Goal: Task Accomplishment & Management: Use online tool/utility

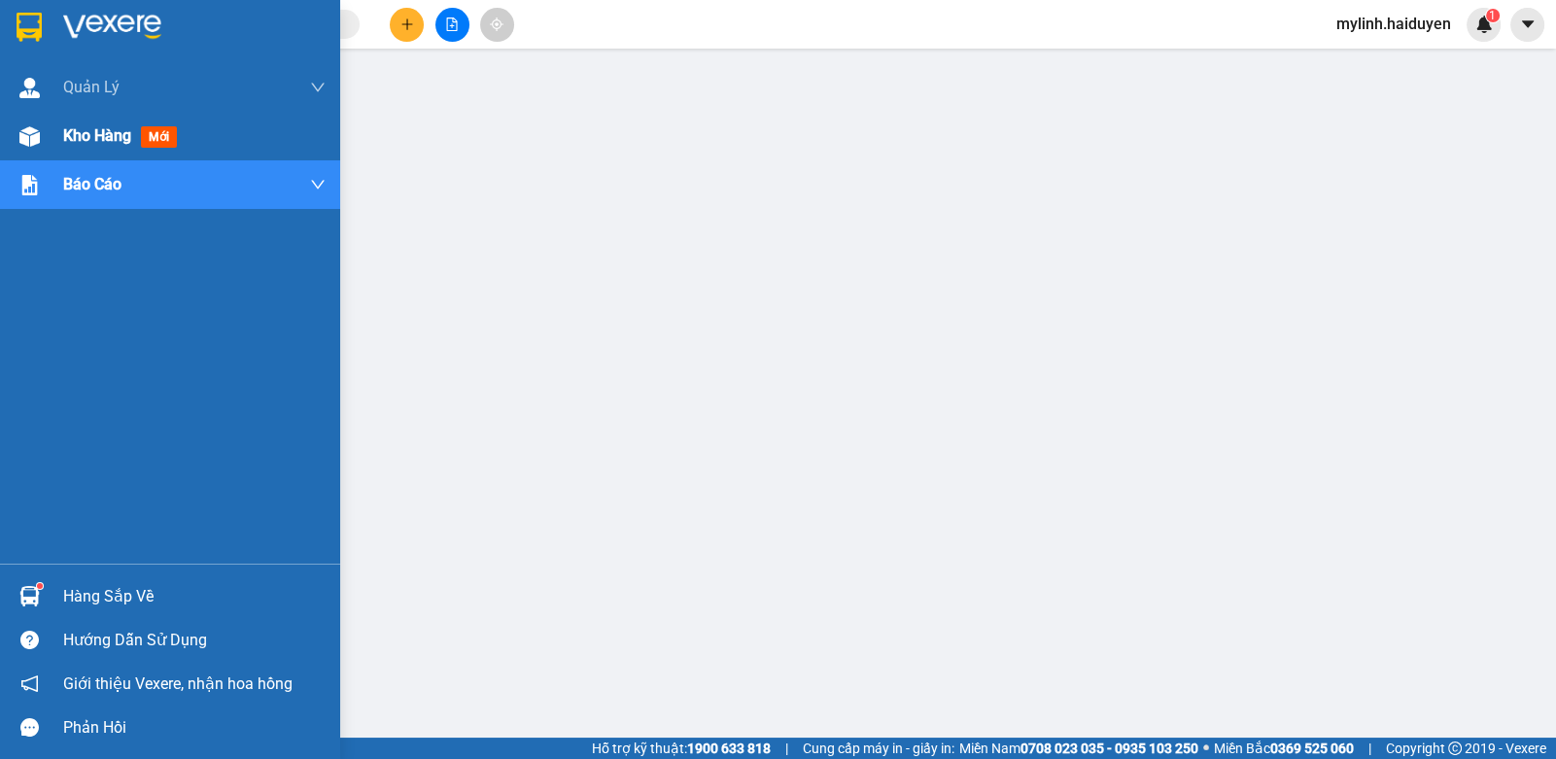
click at [76, 138] on span "Kho hàng" at bounding box center [97, 135] width 68 height 18
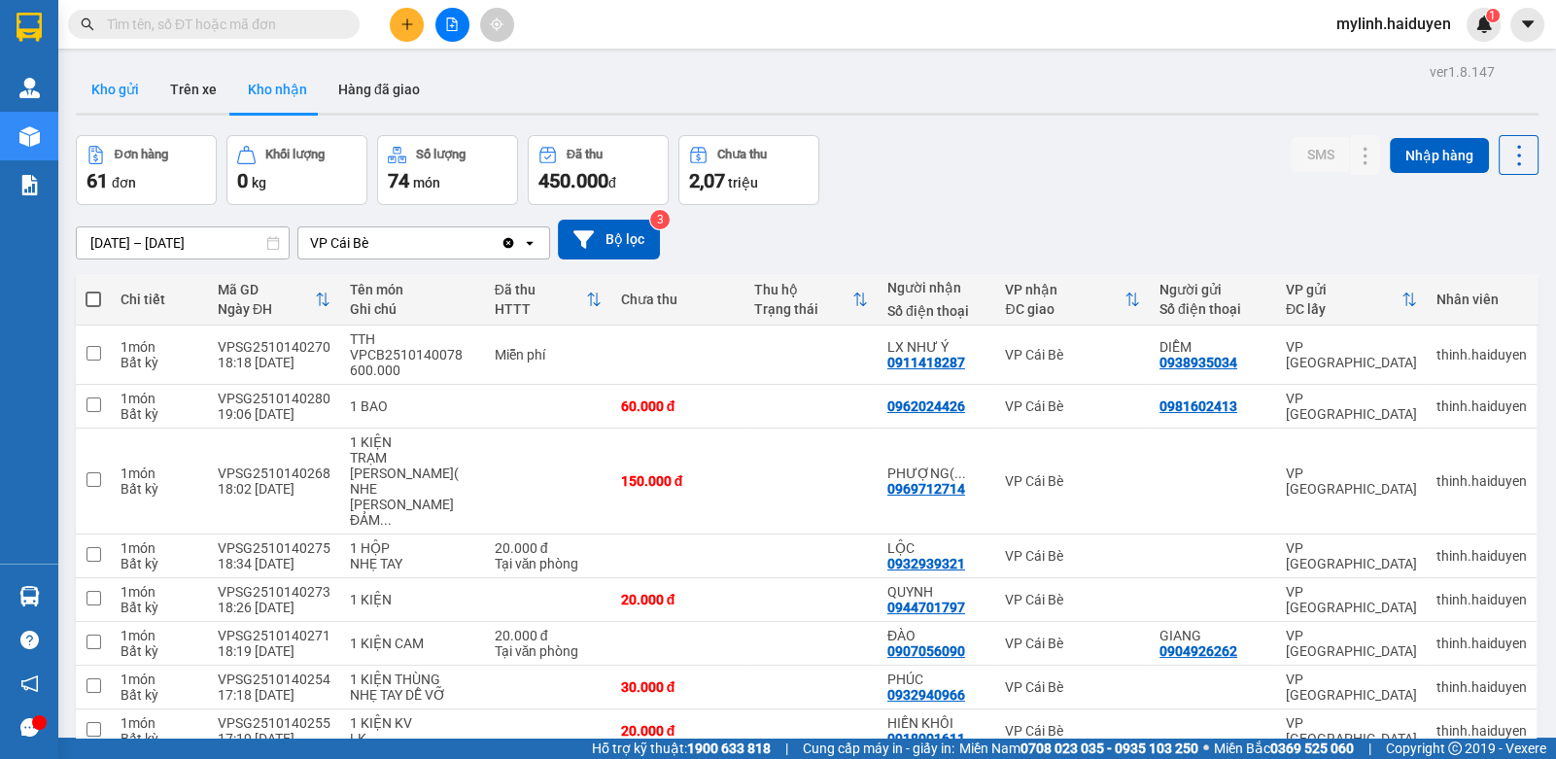
click at [134, 98] on button "Kho gửi" at bounding box center [115, 89] width 79 height 47
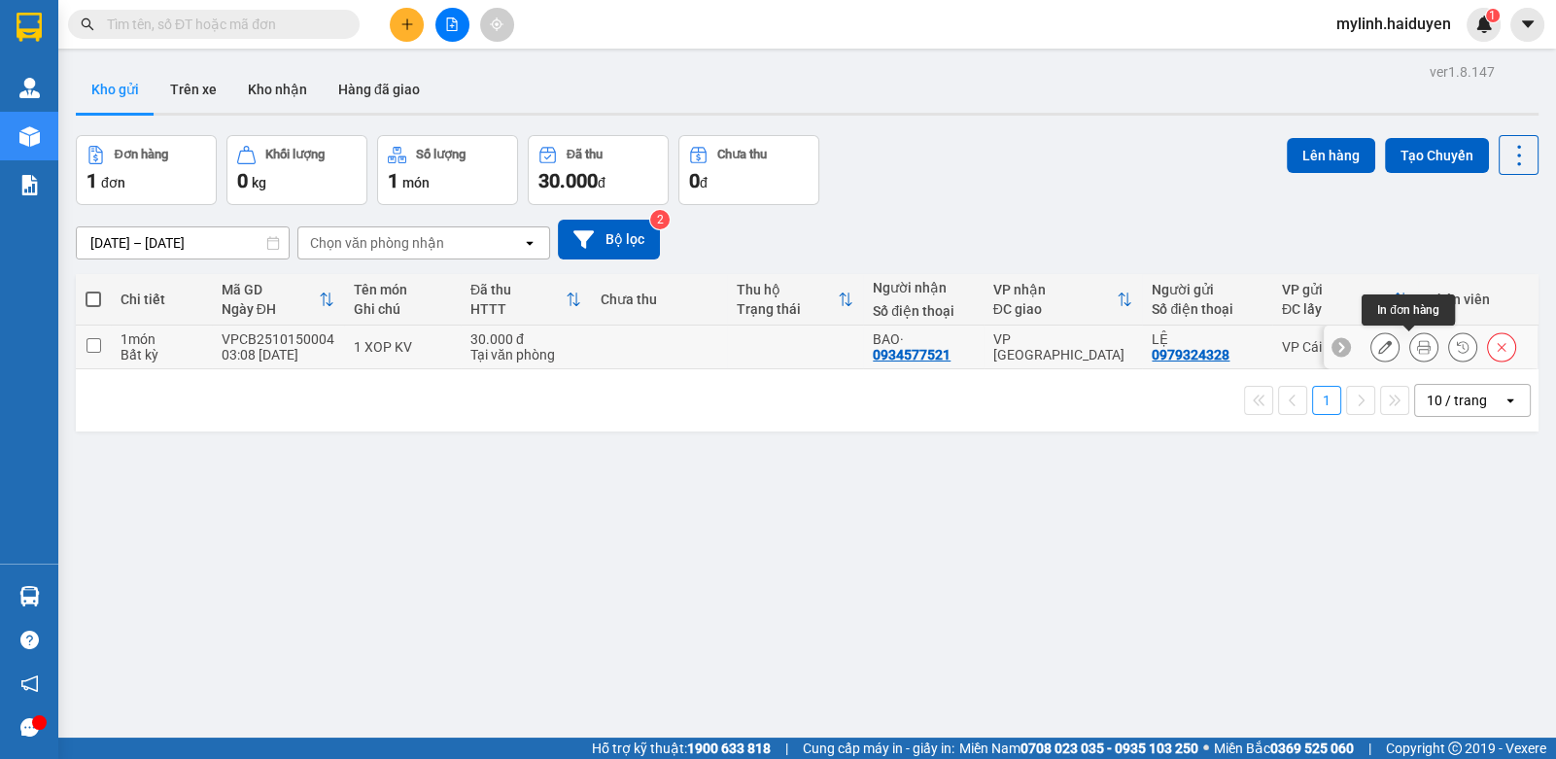
click at [1417, 347] on icon at bounding box center [1424, 347] width 14 height 14
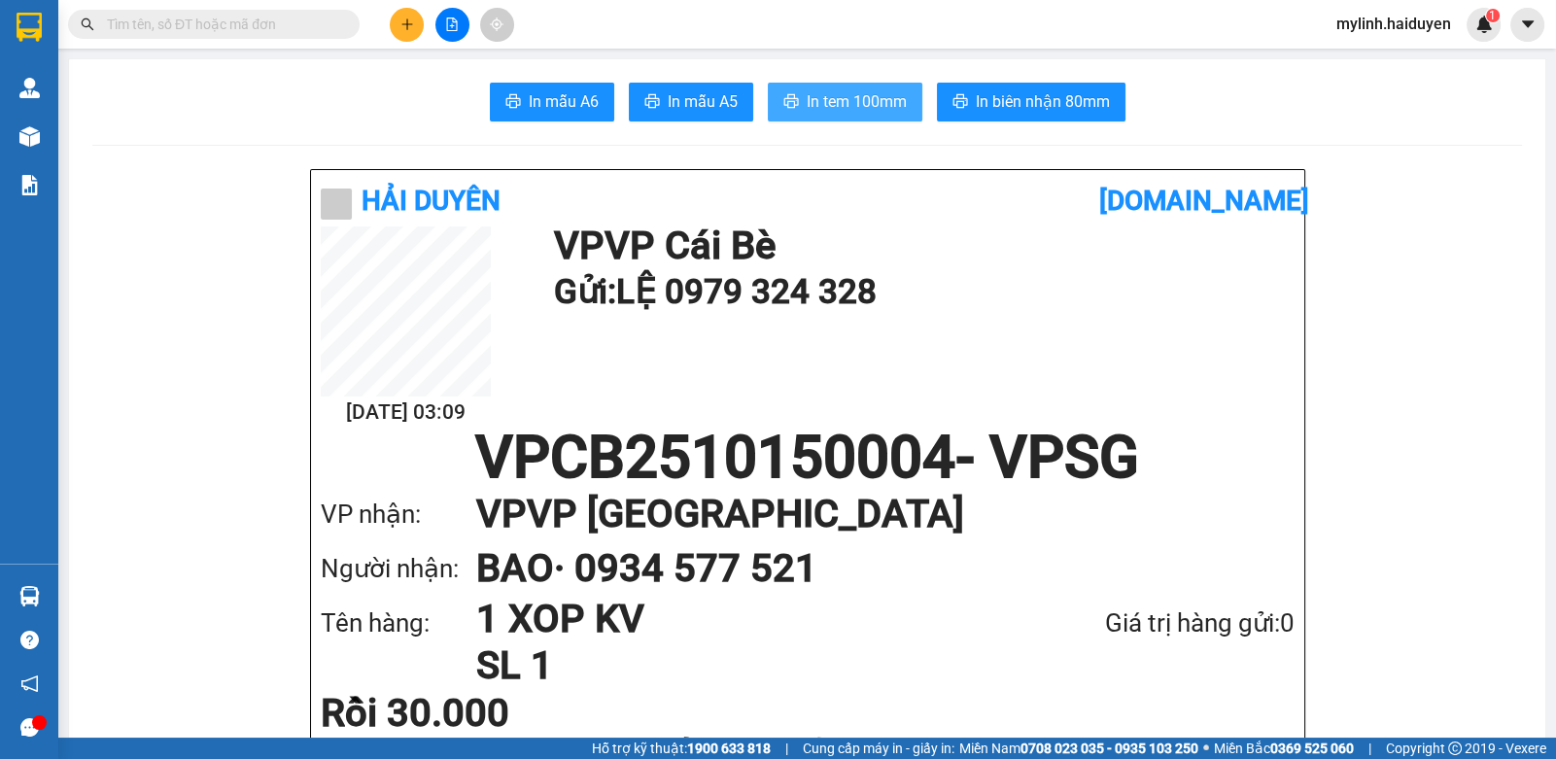
click at [879, 95] on span "In tem 100mm" at bounding box center [857, 101] width 100 height 24
